Goal: Task Accomplishment & Management: Use online tool/utility

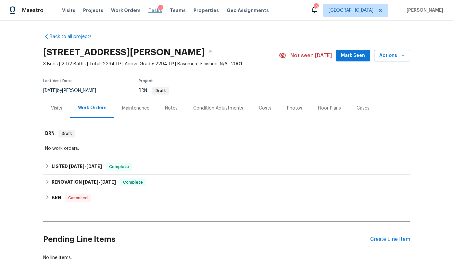
click at [150, 10] on span "Tasks" at bounding box center [155, 10] width 14 height 5
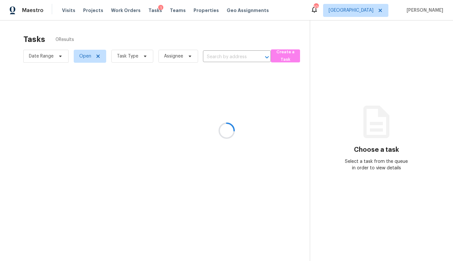
click at [368, 10] on div at bounding box center [226, 130] width 453 height 261
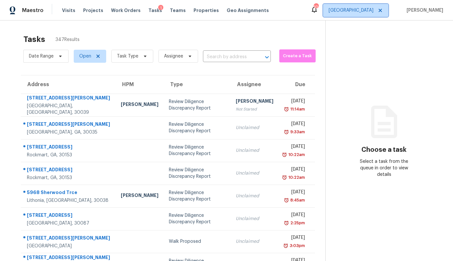
click at [368, 10] on span "Atlanta" at bounding box center [350, 10] width 45 height 6
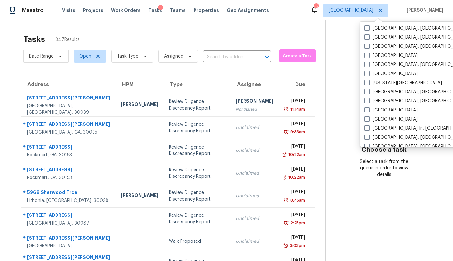
scroll to position [186, 0]
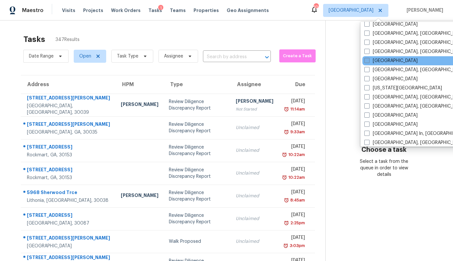
click at [371, 61] on label "Houston" at bounding box center [390, 60] width 53 height 6
click at [368, 61] on input "Houston" at bounding box center [366, 59] width 4 height 4
checkbox input "true"
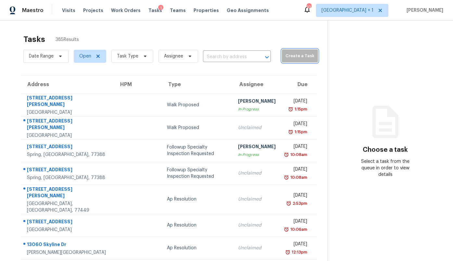
click at [288, 56] on span "Create a Task" at bounding box center [300, 55] width 30 height 7
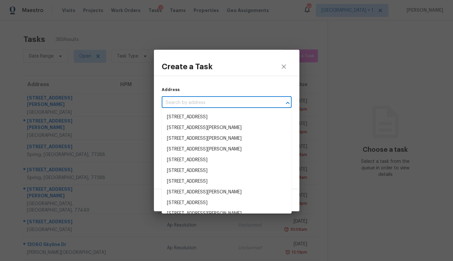
click at [225, 103] on input "text" at bounding box center [218, 103] width 112 height 10
paste input "2922 Park Garden Dr, Kingwood, TX 77339"
type input "2922 Park Garden Dr, Kingwood, TX 77339"
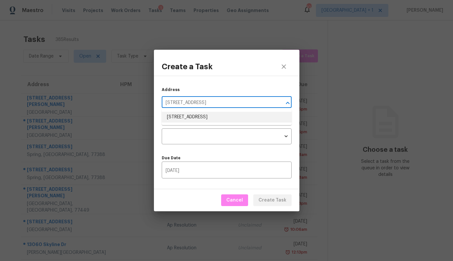
click at [214, 115] on li "2922 Park Garden Dr, Kingwood, TX 77339" at bounding box center [227, 117] width 130 height 11
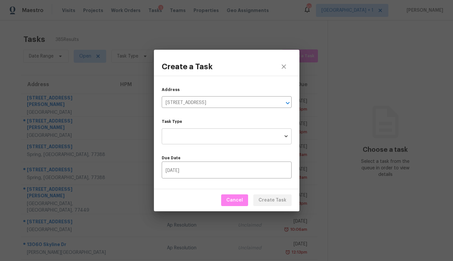
click at [202, 136] on body "Maestro Visits Projects Work Orders Tasks 1 Teams Properties Geo Assignments 10…" at bounding box center [226, 130] width 453 height 261
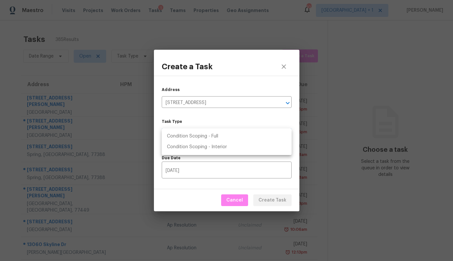
click at [202, 134] on li "Condition Scoping - Full" at bounding box center [227, 136] width 130 height 11
type input "virtual_full_assessment"
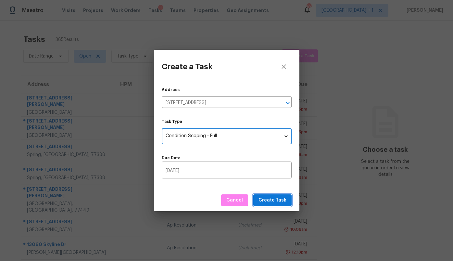
click at [278, 202] on span "Create Task" at bounding box center [272, 200] width 28 height 8
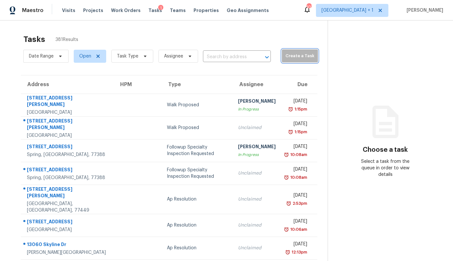
click at [297, 56] on span "Create a Task" at bounding box center [300, 55] width 30 height 7
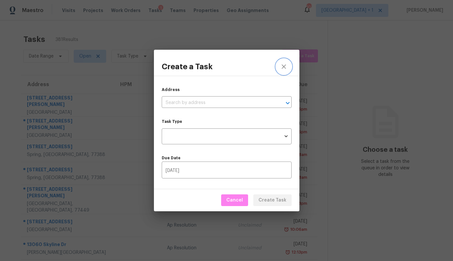
click at [284, 67] on icon "close" at bounding box center [283, 66] width 4 height 4
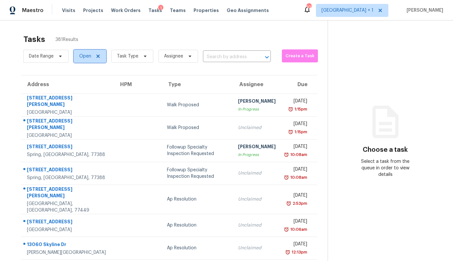
click at [86, 57] on span "Open" at bounding box center [85, 56] width 12 height 6
click at [92, 84] on label "Closed" at bounding box center [88, 83] width 23 height 6
click at [81, 84] on input "Closed" at bounding box center [79, 82] width 4 height 4
checkbox input "true"
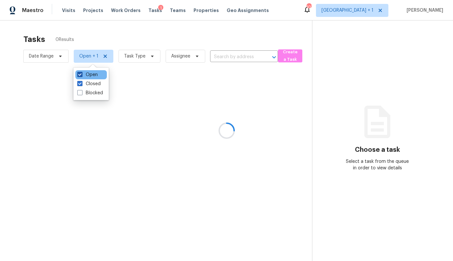
click at [87, 75] on label "Open" at bounding box center [87, 74] width 20 height 6
click at [81, 75] on input "Open" at bounding box center [79, 73] width 4 height 4
checkbox input "false"
click at [221, 55] on div at bounding box center [226, 130] width 453 height 261
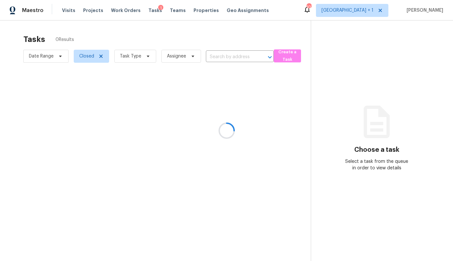
click at [219, 56] on div at bounding box center [226, 130] width 453 height 261
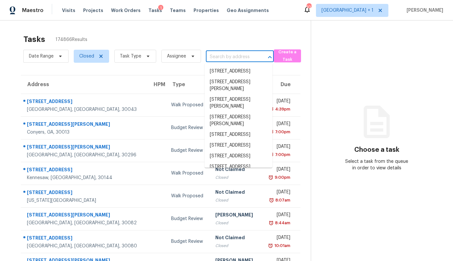
click at [214, 56] on input "text" at bounding box center [231, 57] width 50 height 10
paste input "78 Bridgemill Dr, Hampton, GA 30228"
type input "78 Bridgemill Dr, Hampton, GA 30228"
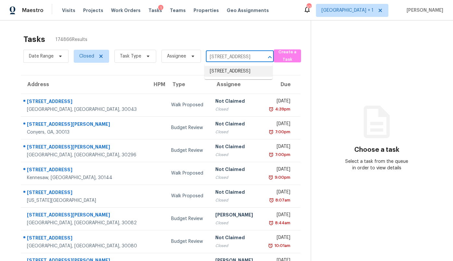
click at [219, 74] on li "78 Bridgemill Dr, Hampton, GA 30228" at bounding box center [238, 71] width 68 height 11
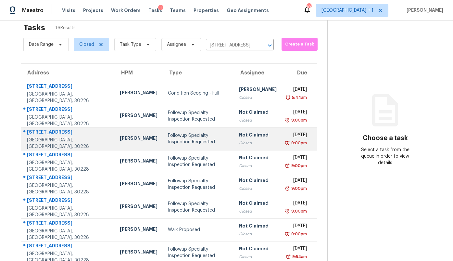
scroll to position [12, 0]
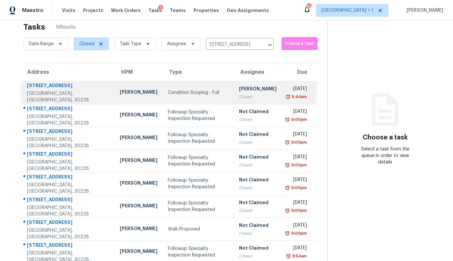
click at [184, 96] on td "Condition Scoping - Full" at bounding box center [198, 92] width 71 height 23
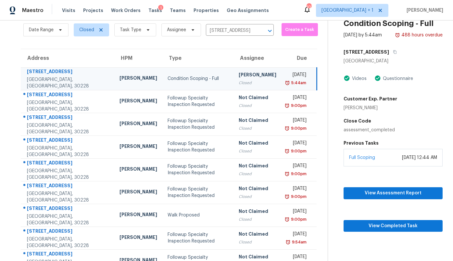
scroll to position [30, 0]
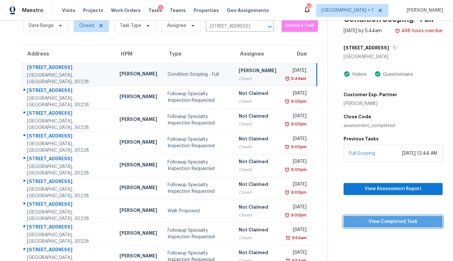
click at [380, 223] on span "View Completed Task" at bounding box center [392, 221] width 89 height 8
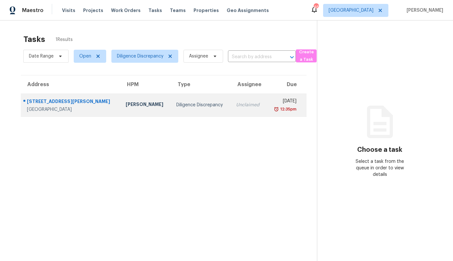
click at [73, 107] on div "[GEOGRAPHIC_DATA]" at bounding box center [71, 109] width 88 height 6
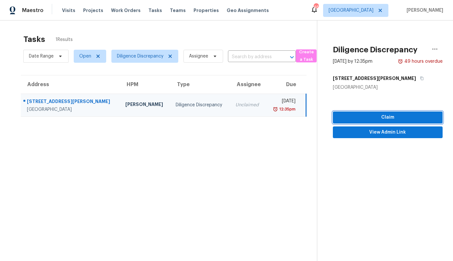
click at [378, 116] on span "Claim" at bounding box center [387, 117] width 99 height 8
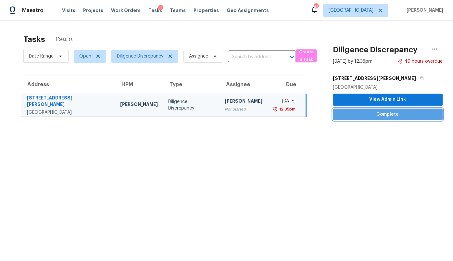
click at [378, 116] on span "Complete" at bounding box center [387, 114] width 99 height 8
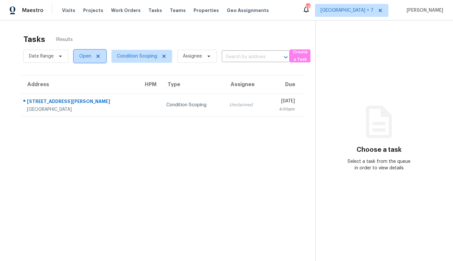
click at [81, 59] on span "Open" at bounding box center [90, 56] width 32 height 13
click at [86, 82] on label "Closed" at bounding box center [88, 83] width 23 height 6
click at [81, 82] on input "Closed" at bounding box center [79, 82] width 4 height 4
checkbox input "true"
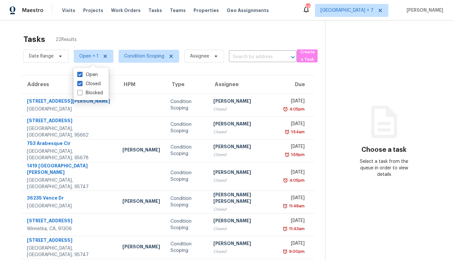
click at [142, 72] on section "Tasks 22 Results Date Range Open + 1 Condition Scoping Assignee ​ Create a Task…" at bounding box center [167, 187] width 314 height 313
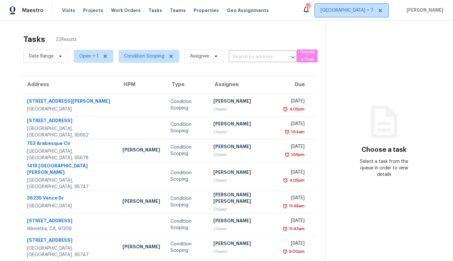
click at [369, 7] on span "Jacksonville + 7" at bounding box center [346, 10] width 53 height 6
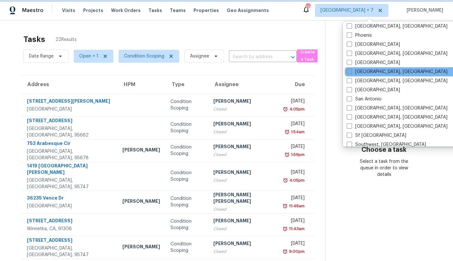
scroll to position [401, 0]
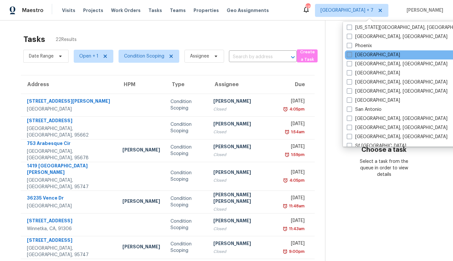
click at [366, 54] on label "Portland" at bounding box center [372, 55] width 53 height 6
click at [351, 54] on input "Portland" at bounding box center [348, 54] width 4 height 4
checkbox input "true"
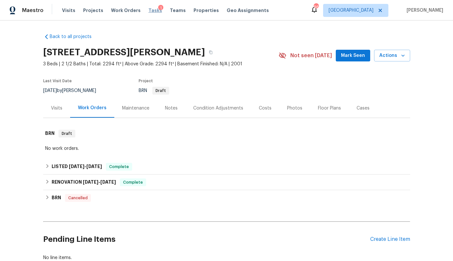
click at [148, 9] on span "Tasks" at bounding box center [155, 10] width 14 height 5
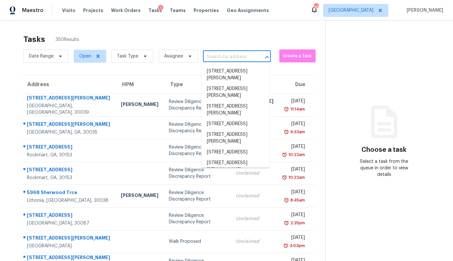
click at [231, 54] on input "text" at bounding box center [228, 57] width 50 height 10
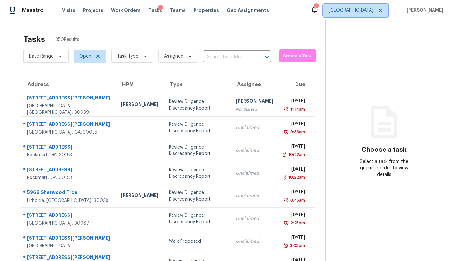
click at [367, 14] on span "Atlanta" at bounding box center [355, 10] width 65 height 13
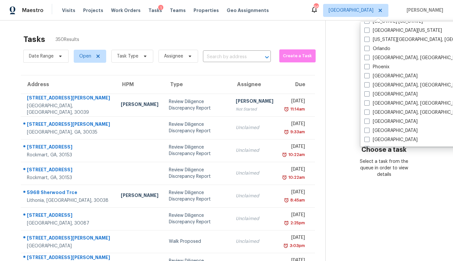
scroll to position [348, 0]
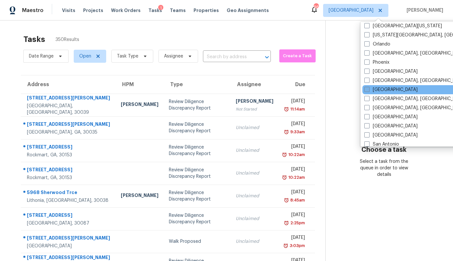
click at [379, 90] on label "[GEOGRAPHIC_DATA]" at bounding box center [390, 89] width 53 height 6
click at [368, 90] on input "[GEOGRAPHIC_DATA]" at bounding box center [366, 88] width 4 height 4
checkbox input "true"
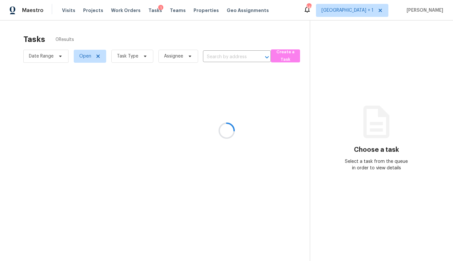
click at [281, 31] on div at bounding box center [226, 130] width 453 height 261
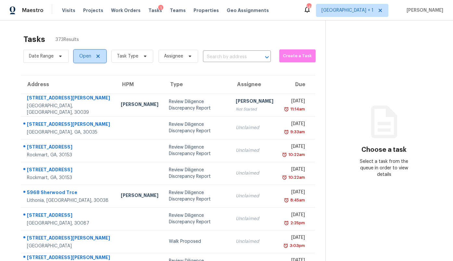
click at [89, 55] on span "Open" at bounding box center [85, 56] width 12 height 6
click at [94, 84] on label "Closed" at bounding box center [88, 83] width 23 height 6
click at [81, 84] on input "Closed" at bounding box center [79, 82] width 4 height 4
checkbox input "true"
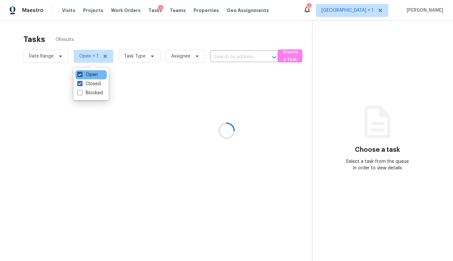
click at [92, 75] on label "Open" at bounding box center [87, 74] width 20 height 6
click at [81, 75] on input "Open" at bounding box center [79, 73] width 4 height 4
checkbox input "false"
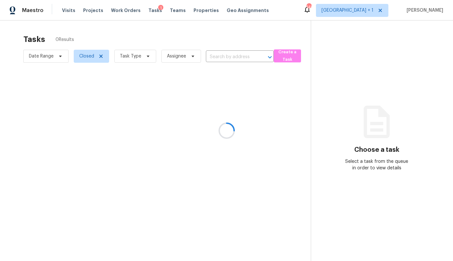
click at [215, 54] on div at bounding box center [226, 130] width 453 height 261
click at [215, 55] on div at bounding box center [226, 130] width 453 height 261
click at [214, 57] on div at bounding box center [226, 130] width 453 height 261
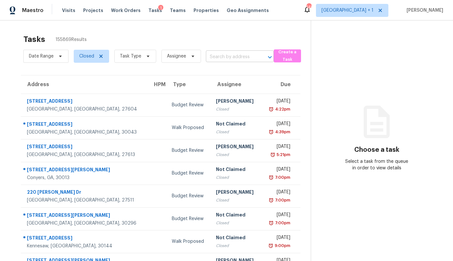
click at [212, 55] on input "text" at bounding box center [231, 57] width 50 height 10
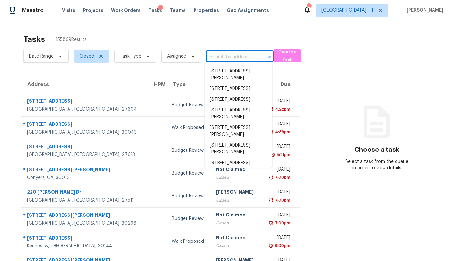
paste input "425 Liberty Hill Pass, Morrisville, NC 27560"
type input "425 Liberty Hill Pass, Morrisville, NC 27560"
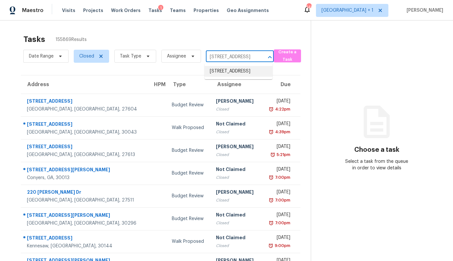
click at [214, 71] on li "425 Liberty Hill Pass, Morrisville, NC 27560" at bounding box center [238, 71] width 68 height 11
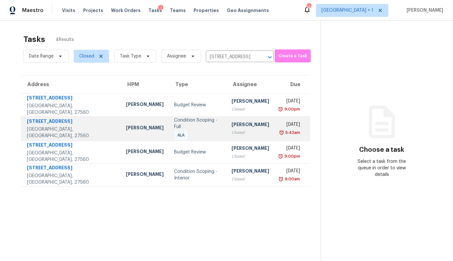
click at [174, 125] on div "Condition Scoping - Full" at bounding box center [197, 123] width 47 height 13
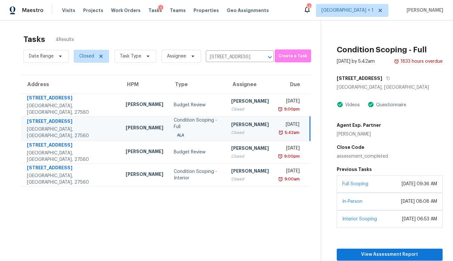
scroll to position [32, 0]
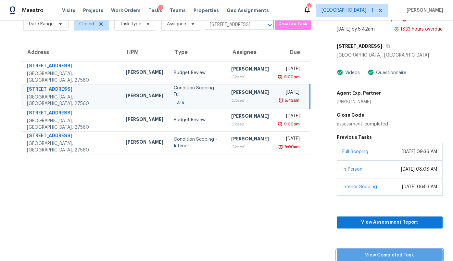
click at [364, 252] on span "View Completed Task" at bounding box center [389, 255] width 95 height 8
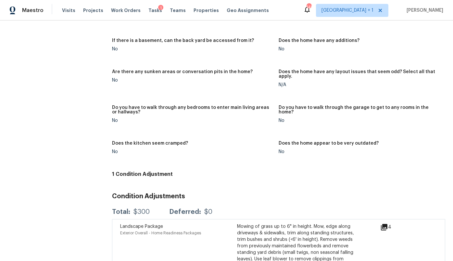
scroll to position [841, 0]
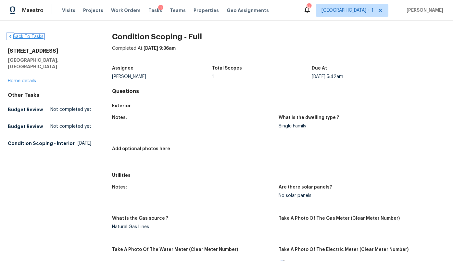
click at [26, 35] on link "Back To Tasks" at bounding box center [26, 36] width 36 height 5
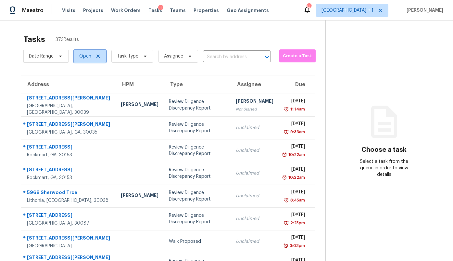
click at [84, 55] on span "Open" at bounding box center [85, 56] width 12 height 6
click at [89, 83] on label "Closed" at bounding box center [88, 83] width 23 height 6
click at [81, 83] on input "Closed" at bounding box center [79, 82] width 4 height 4
checkbox input "true"
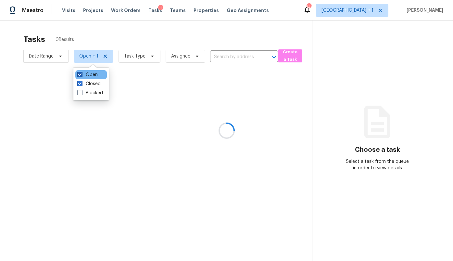
click at [89, 74] on label "Open" at bounding box center [87, 74] width 20 height 6
click at [81, 74] on input "Open" at bounding box center [79, 73] width 4 height 4
checkbox input "false"
click at [230, 57] on div at bounding box center [226, 130] width 453 height 261
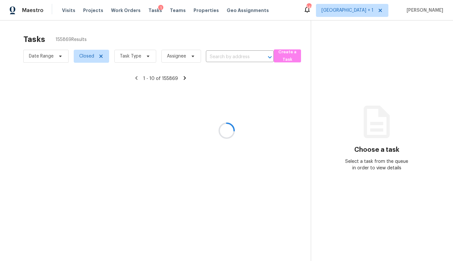
click at [223, 57] on div at bounding box center [226, 130] width 453 height 261
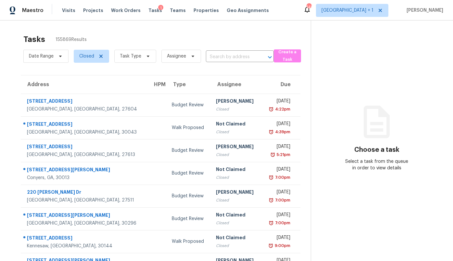
click at [223, 57] on input "text" at bounding box center [231, 57] width 50 height 10
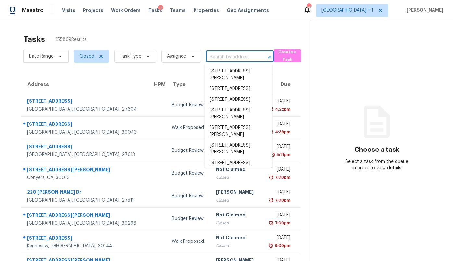
paste input "425 Liberty Hill Pass, Morrisville, NC 27560"
type input "425 Liberty Hill Pass, Morrisville, NC 27560"
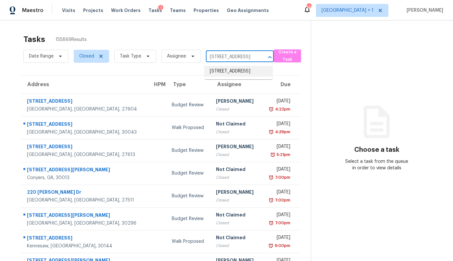
click at [222, 71] on li "425 Liberty Hill Pass, Morrisville, NC 27560" at bounding box center [238, 71] width 68 height 11
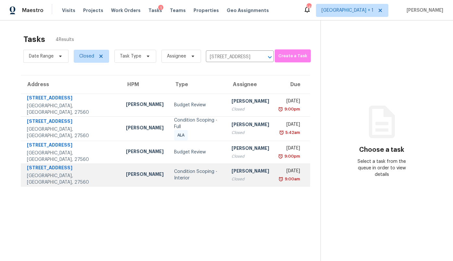
click at [231, 172] on div "Sakthivel Chandran" at bounding box center [250, 171] width 38 height 8
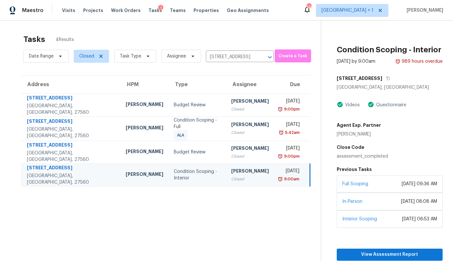
scroll to position [32, 0]
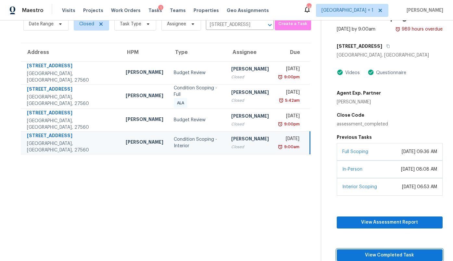
click at [367, 255] on span "View Completed Task" at bounding box center [389, 255] width 95 height 8
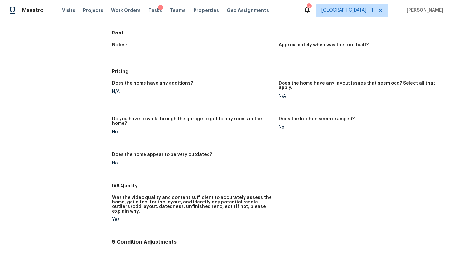
scroll to position [329, 0]
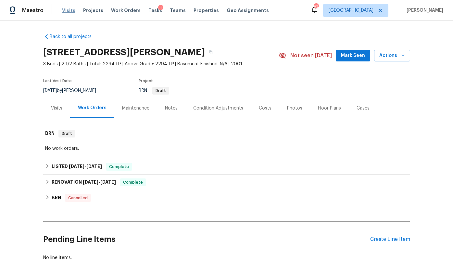
click at [65, 10] on span "Visits" at bounding box center [68, 10] width 13 height 6
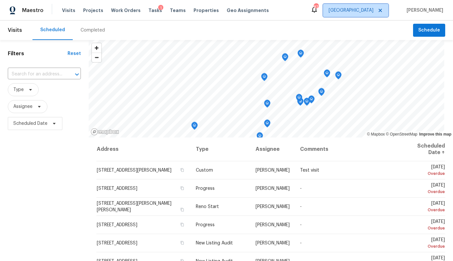
click at [368, 7] on span "[GEOGRAPHIC_DATA]" at bounding box center [350, 10] width 45 height 6
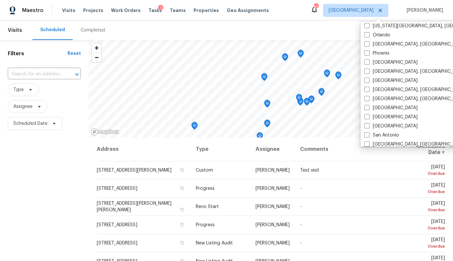
scroll to position [356, 0]
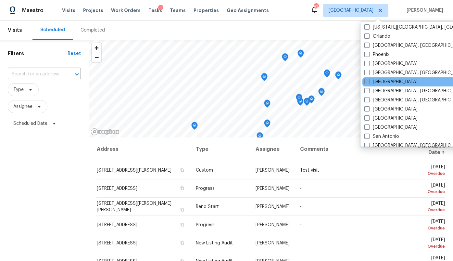
click at [377, 82] on label "[GEOGRAPHIC_DATA]" at bounding box center [390, 82] width 53 height 6
click at [368, 82] on input "[GEOGRAPHIC_DATA]" at bounding box center [366, 81] width 4 height 4
checkbox input "true"
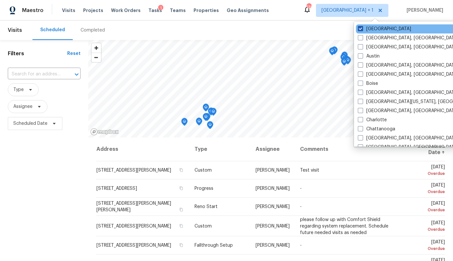
click at [374, 27] on label "[GEOGRAPHIC_DATA]" at bounding box center [384, 29] width 53 height 6
click at [362, 27] on input "[GEOGRAPHIC_DATA]" at bounding box center [360, 28] width 4 height 4
checkbox input "false"
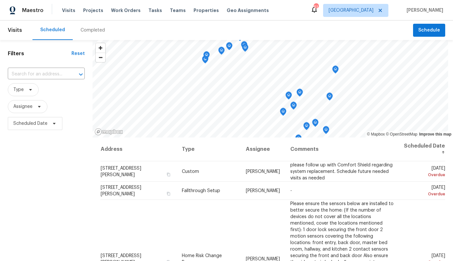
click at [88, 32] on div "Completed" at bounding box center [92, 30] width 24 height 6
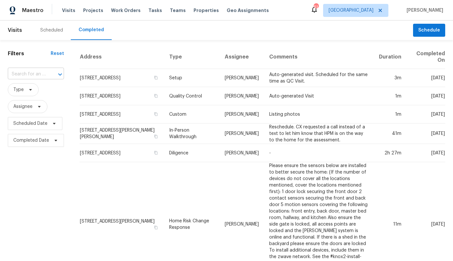
click at [32, 73] on input "text" at bounding box center [27, 74] width 38 height 10
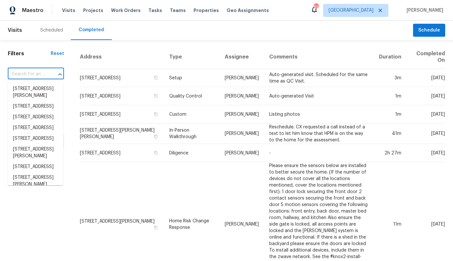
paste input "[STREET_ADDRESS]"
type input "[STREET_ADDRESS]"
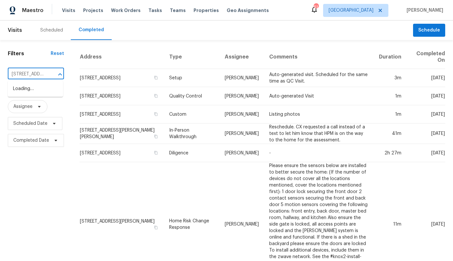
scroll to position [0, 57]
click at [28, 91] on li "[STREET_ADDRESS]" at bounding box center [35, 88] width 55 height 11
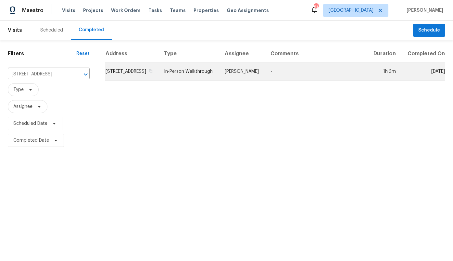
click at [113, 79] on td "[STREET_ADDRESS]" at bounding box center [132, 71] width 54 height 18
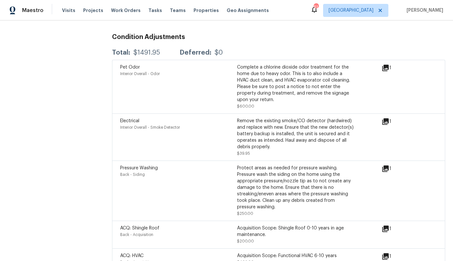
scroll to position [1643, 0]
